Goal: Information Seeking & Learning: Learn about a topic

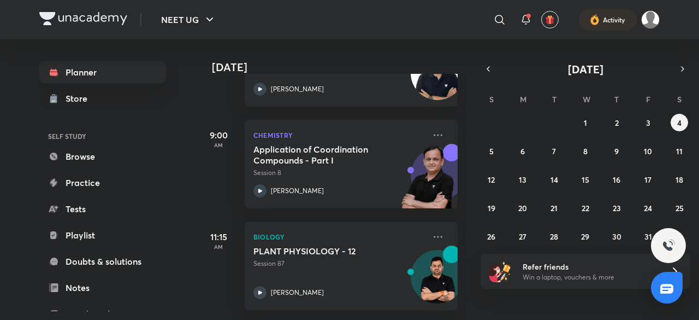
scroll to position [322, 0]
click at [432, 237] on icon at bounding box center [438, 235] width 13 height 13
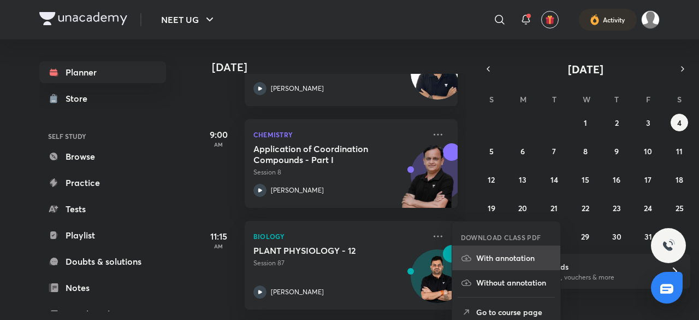
click at [488, 256] on p "With annotation" at bounding box center [513, 257] width 75 height 11
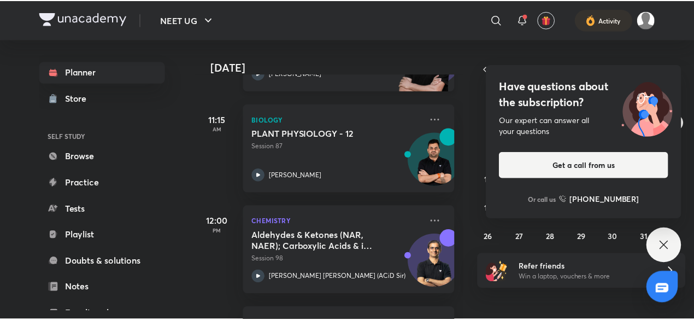
scroll to position [441, 0]
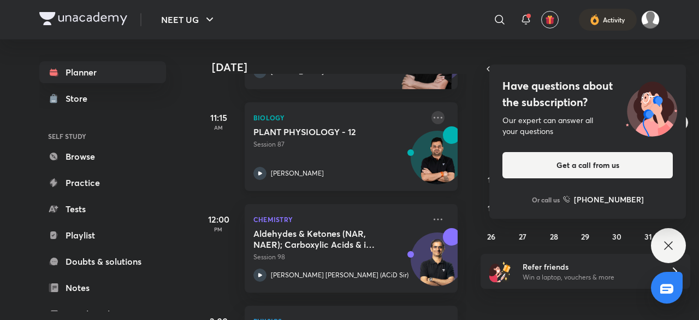
click at [434, 115] on icon at bounding box center [438, 117] width 13 height 13
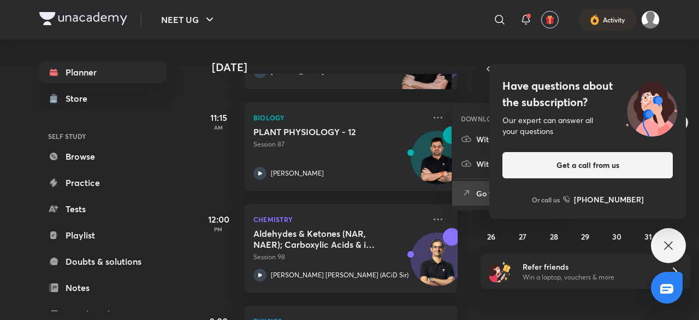
click at [469, 185] on li "Go to course page" at bounding box center [506, 193] width 108 height 25
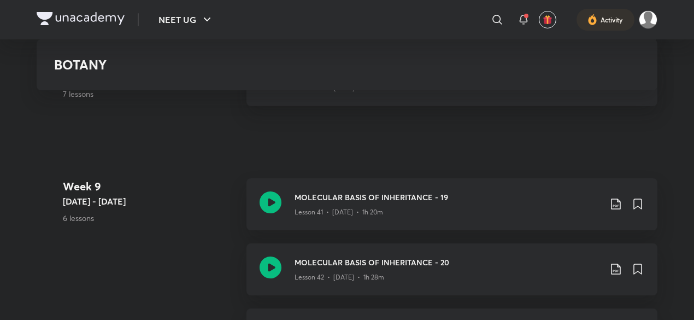
scroll to position [3435, 0]
